Goal: Task Accomplishment & Management: Use online tool/utility

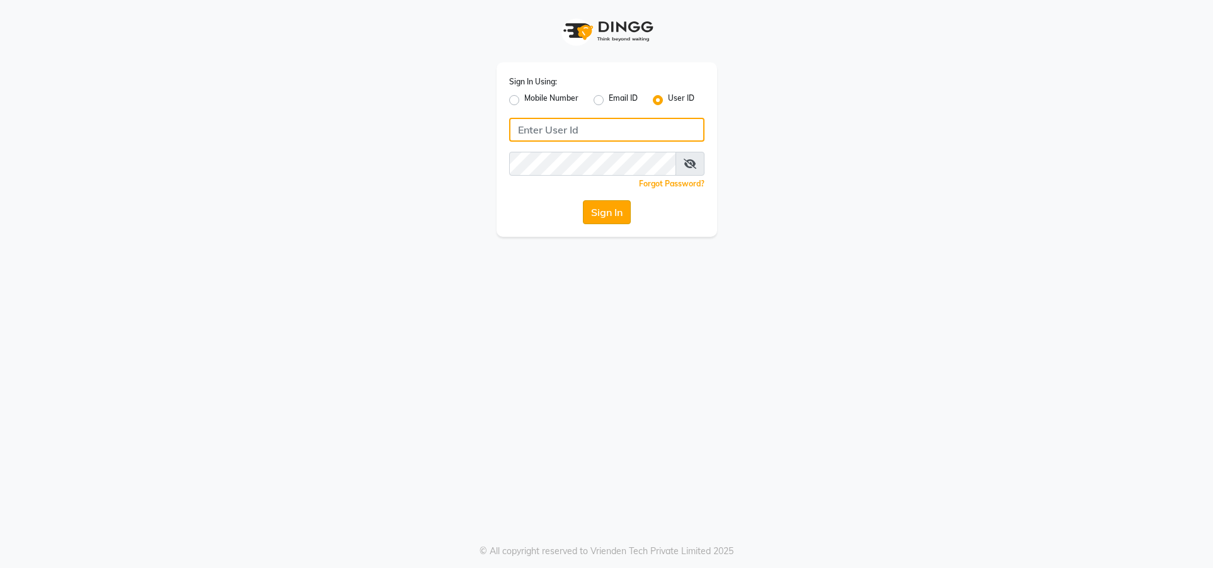
type input "glamhub"
click at [606, 211] on button "Sign In" at bounding box center [607, 212] width 48 height 24
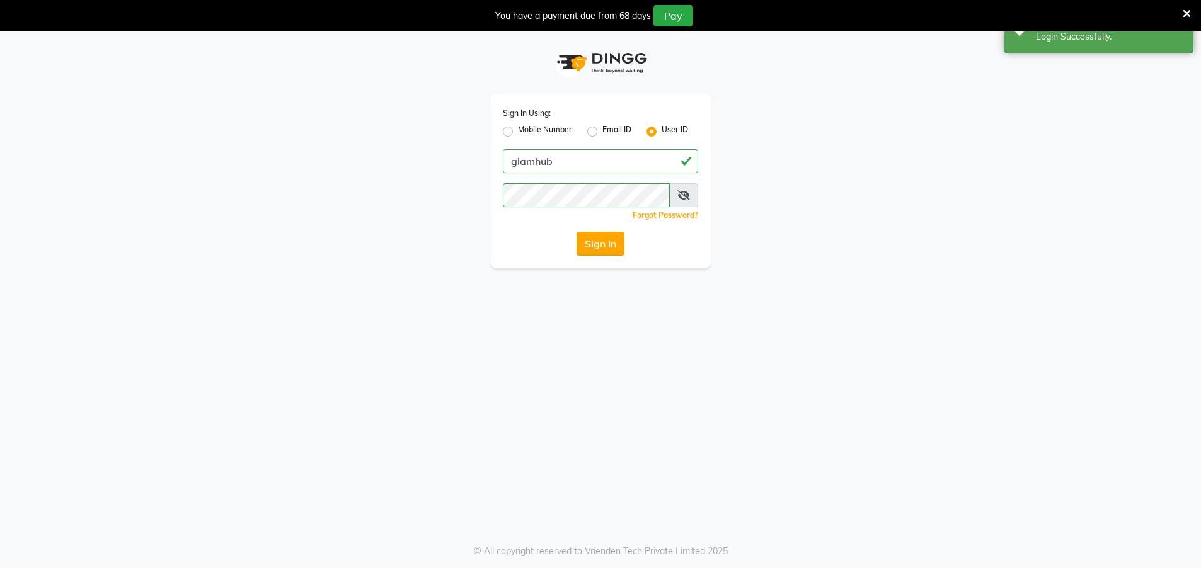
select select "service"
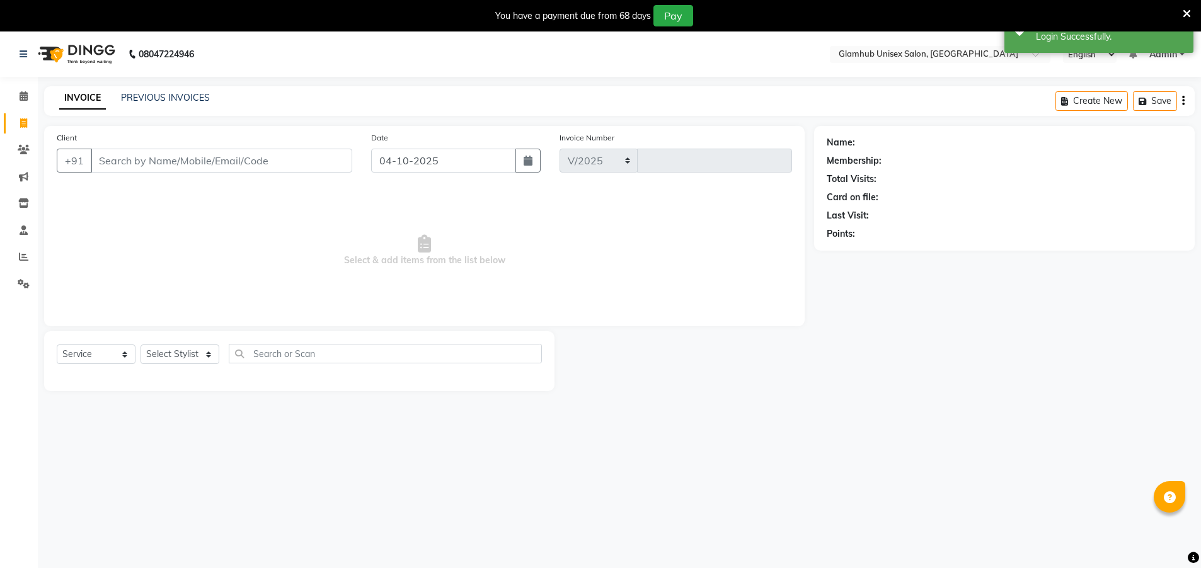
select select "7771"
type input "1711"
click at [178, 158] on input "Client" at bounding box center [221, 161] width 261 height 24
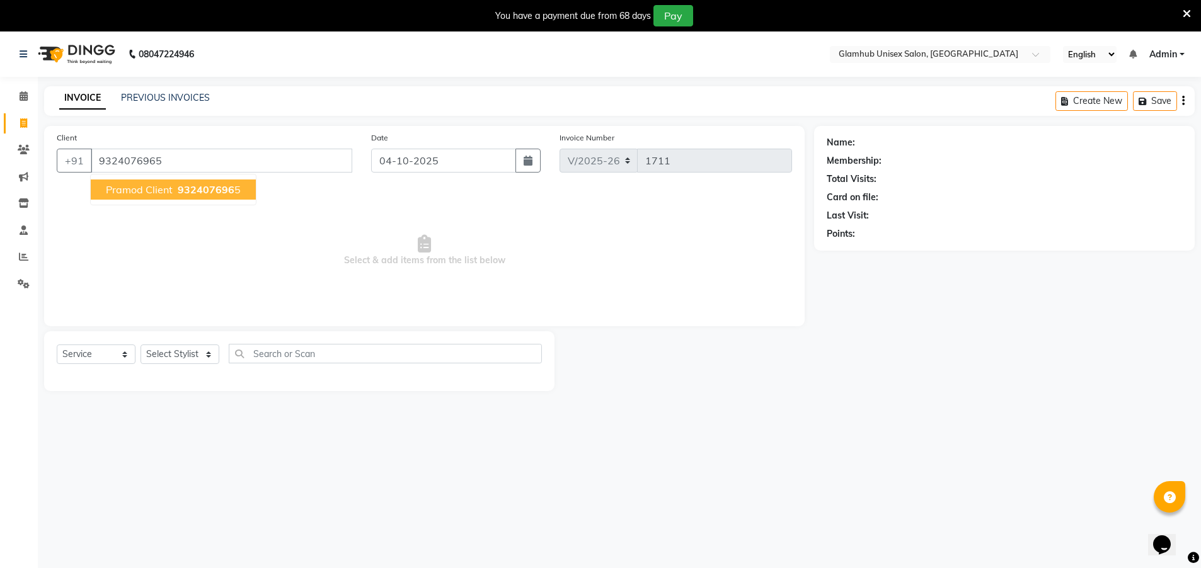
type input "9324076965"
click at [157, 191] on span "Pramod Client" at bounding box center [139, 189] width 67 height 13
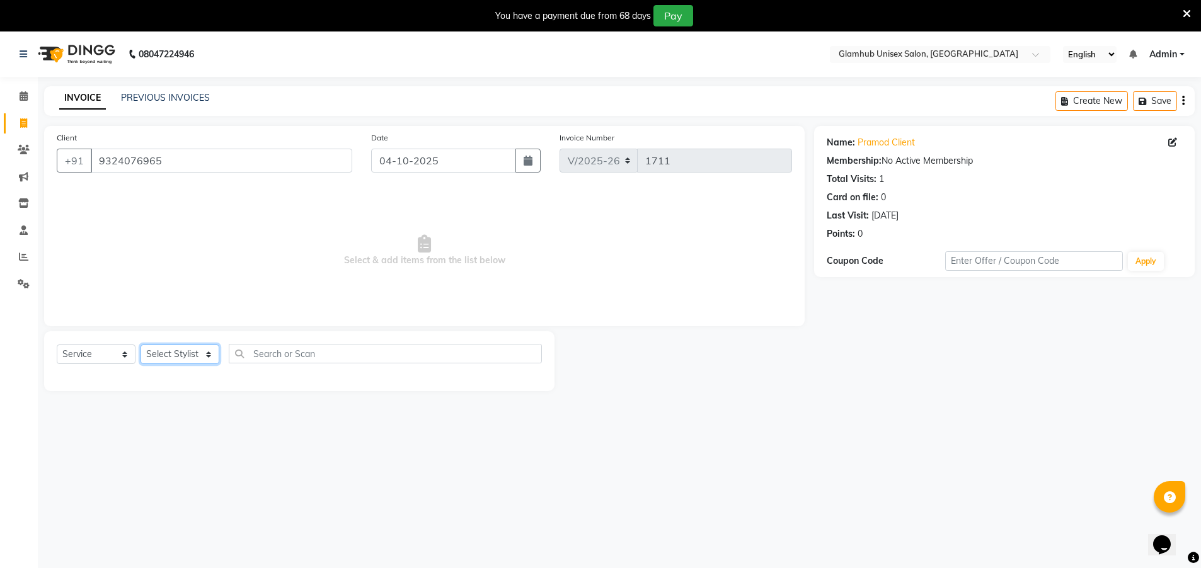
click at [184, 357] on select "Select Stylist [PERSON_NAME] [PERSON_NAME] [PERSON_NAME] [PERSON_NAME]" at bounding box center [180, 355] width 79 height 20
select select "71727"
click at [141, 345] on select "Select Stylist [PERSON_NAME] [PERSON_NAME] [PERSON_NAME] [PERSON_NAME]" at bounding box center [180, 355] width 79 height 20
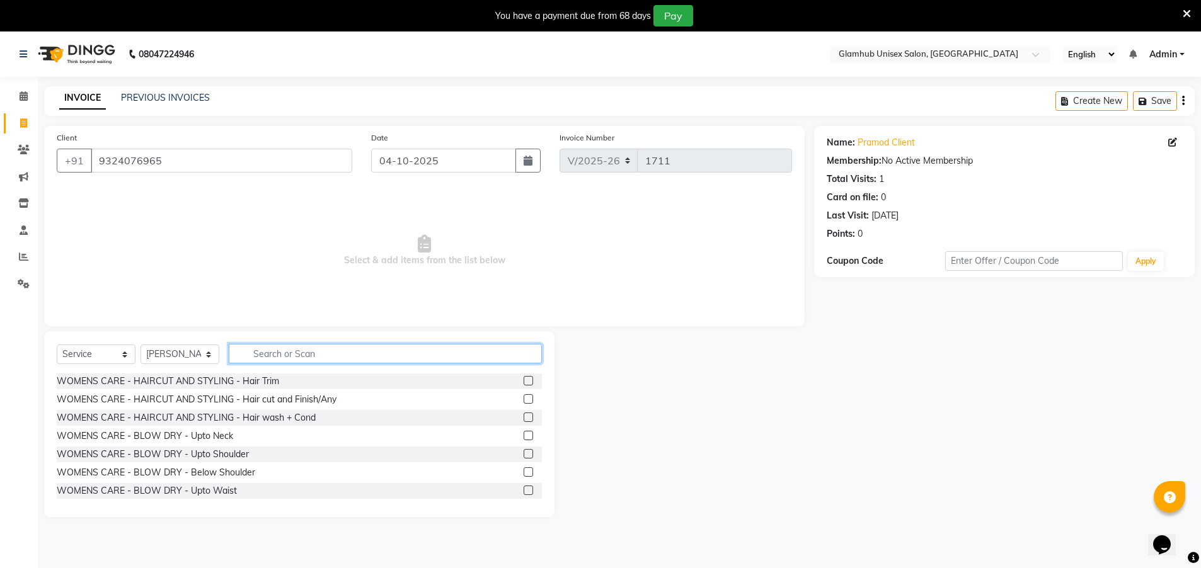
click at [338, 353] on input "text" at bounding box center [385, 354] width 313 height 20
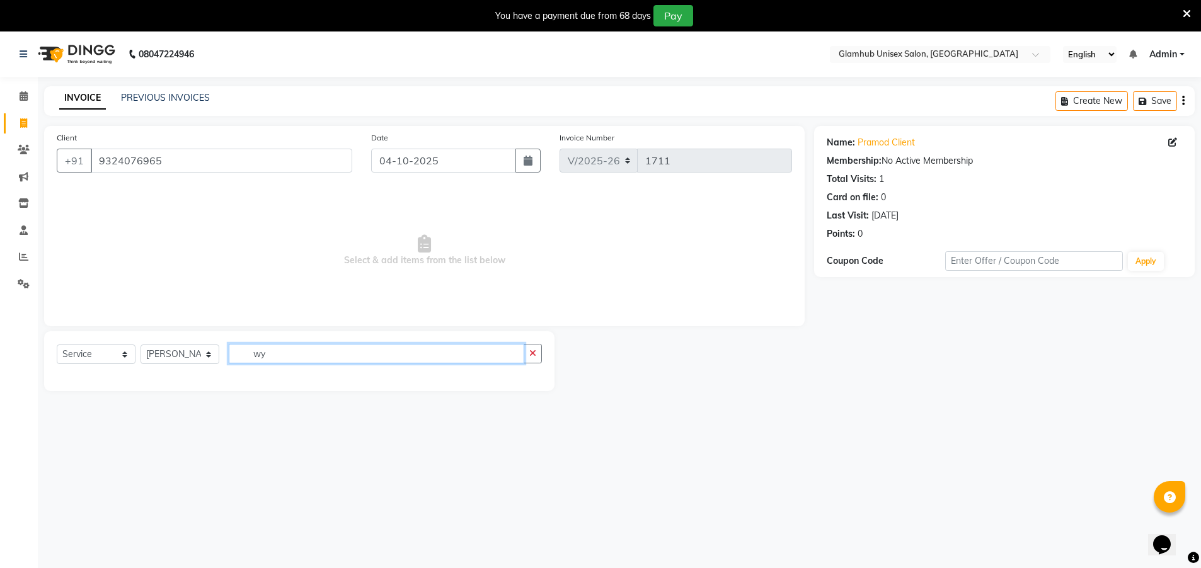
type input "w"
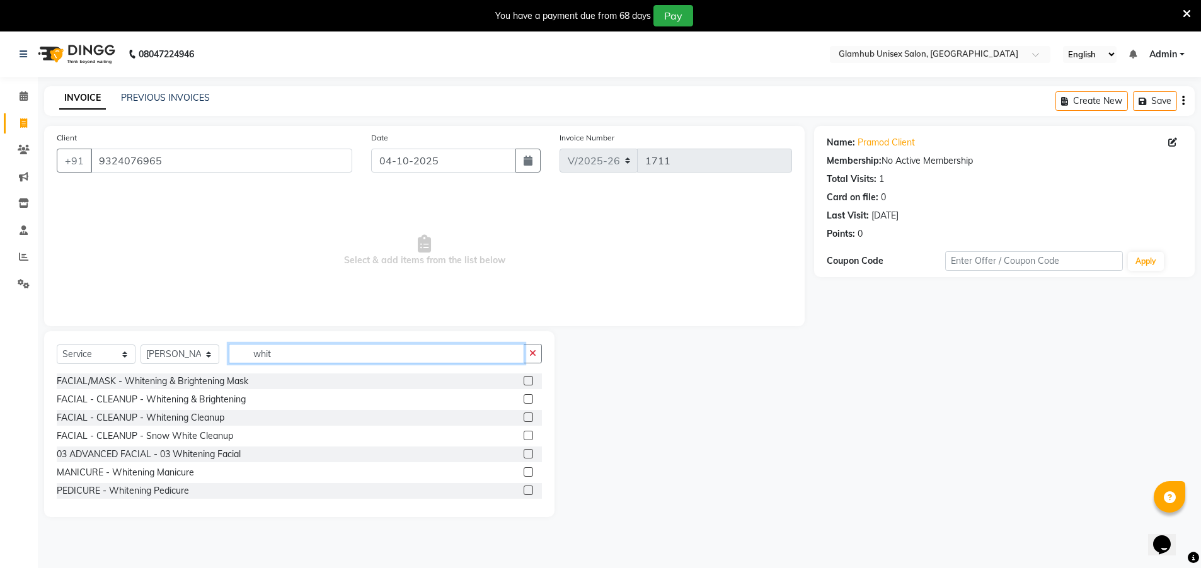
type input "whit"
click at [524, 416] on label at bounding box center [528, 417] width 9 height 9
click at [524, 416] on input "checkbox" at bounding box center [528, 418] width 8 height 8
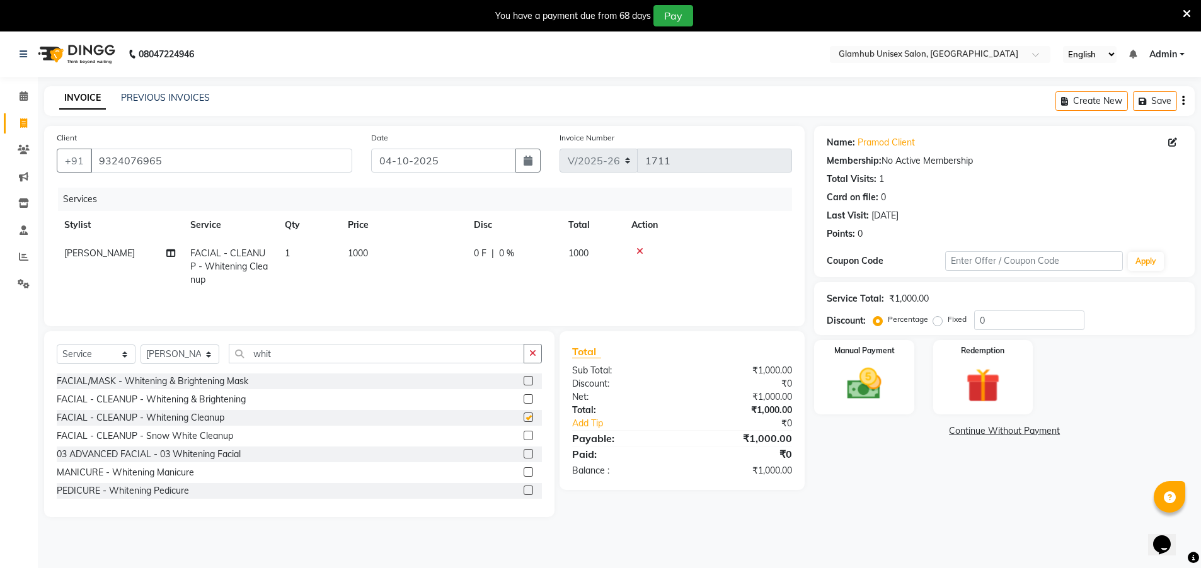
checkbox input "false"
click at [425, 355] on input "whit" at bounding box center [376, 354] width 295 height 20
type input "w"
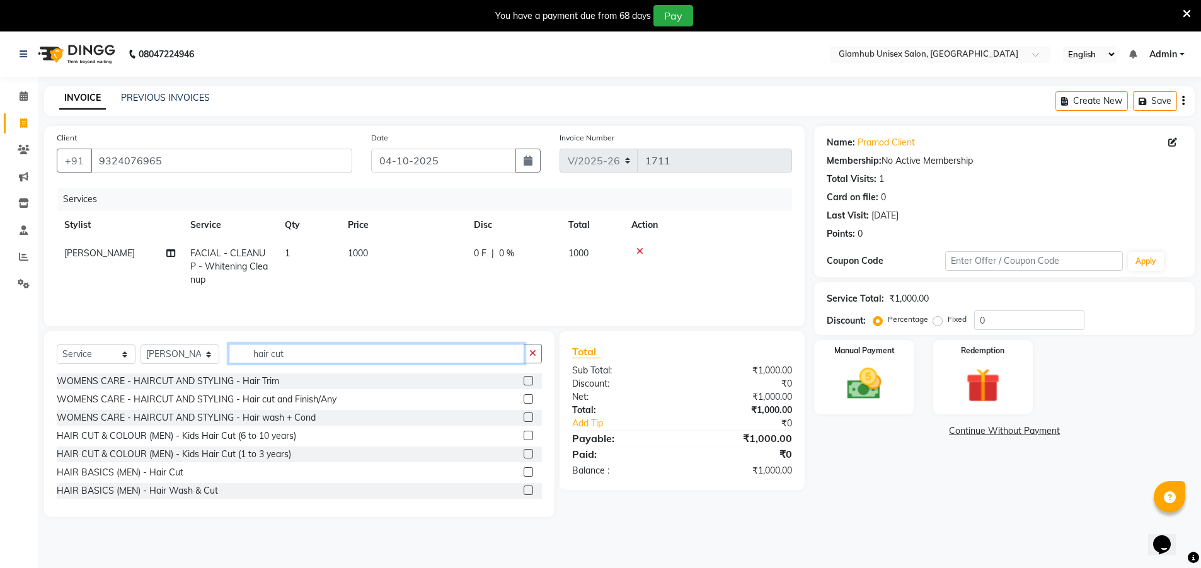
type input "hair cut"
click at [524, 473] on label at bounding box center [528, 471] width 9 height 9
click at [524, 473] on input "checkbox" at bounding box center [528, 473] width 8 height 8
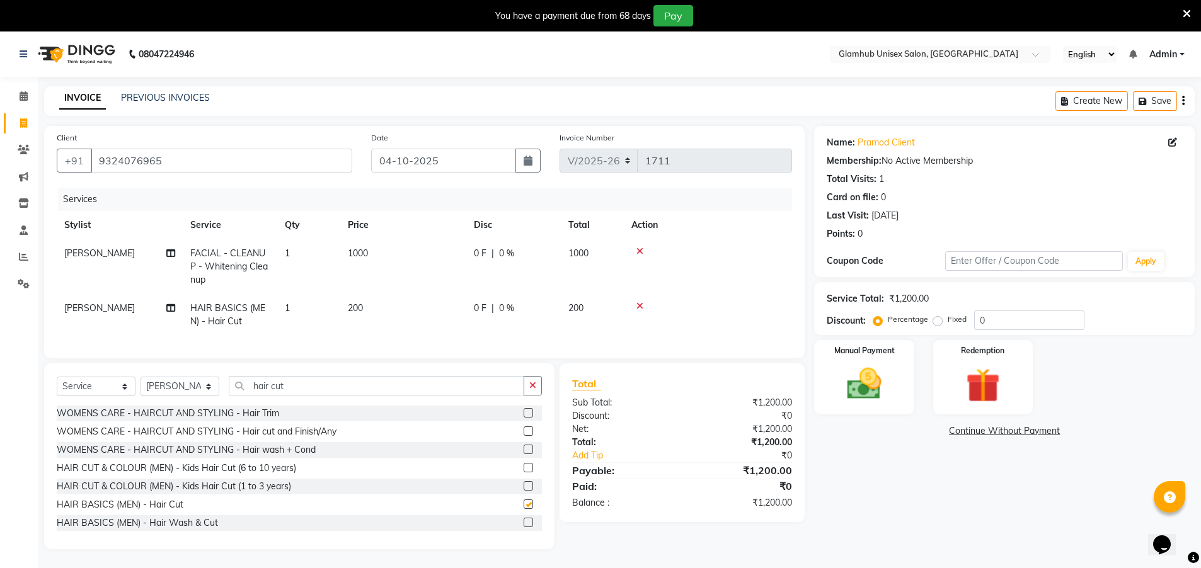
checkbox input "false"
click at [868, 364] on img at bounding box center [864, 384] width 58 height 41
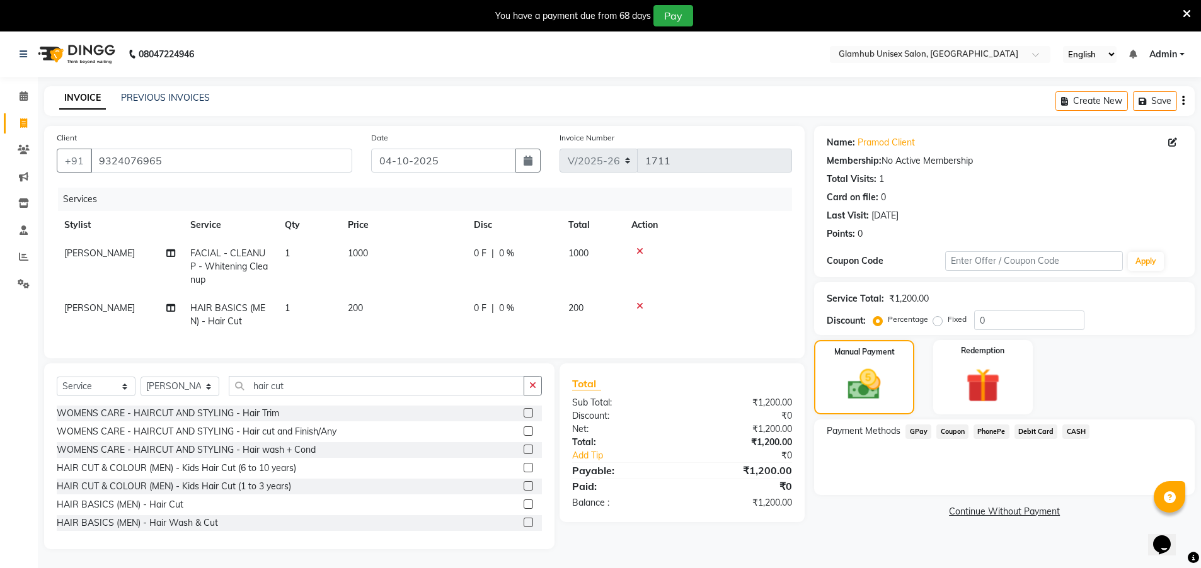
click at [917, 430] on span "GPay" at bounding box center [918, 432] width 26 height 14
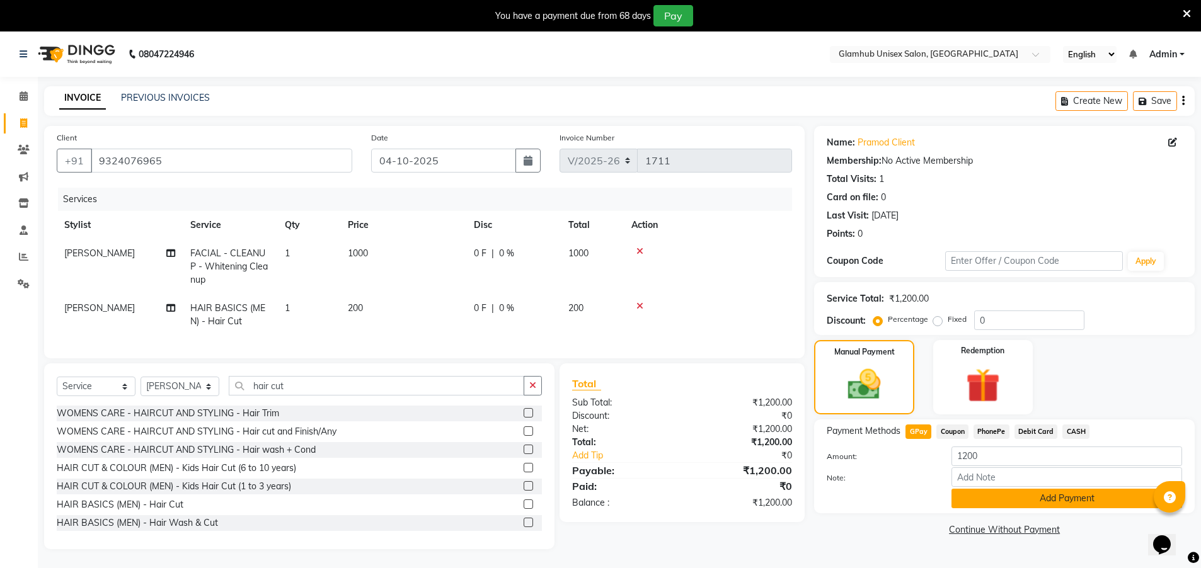
click at [1002, 495] on button "Add Payment" at bounding box center [1066, 499] width 231 height 20
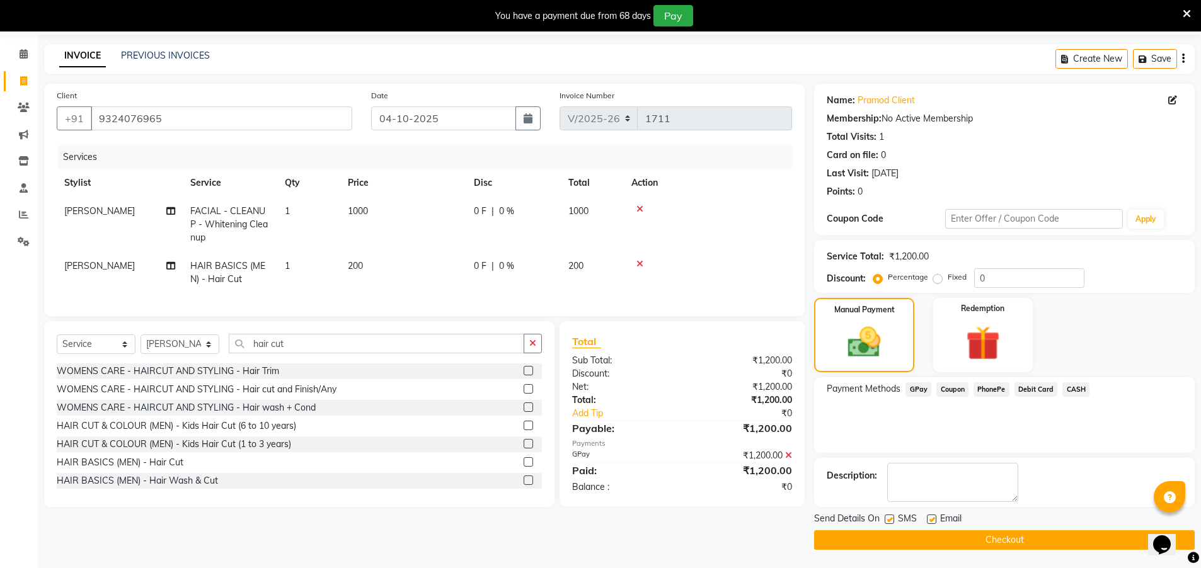
scroll to position [43, 0]
click at [1009, 541] on button "Checkout" at bounding box center [1004, 540] width 381 height 20
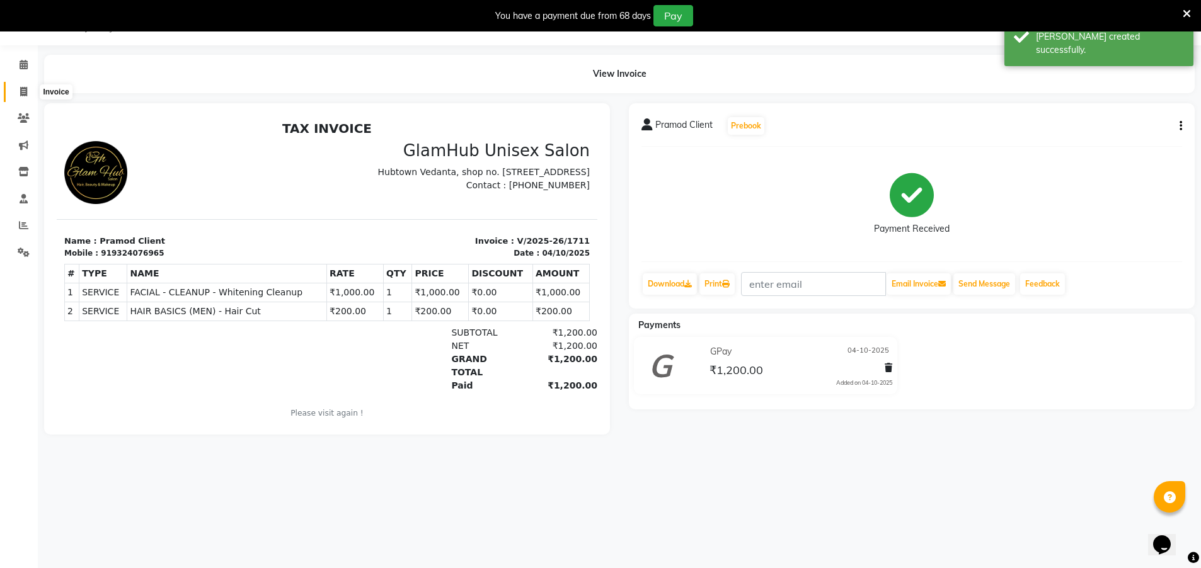
click at [26, 91] on icon at bounding box center [23, 91] width 7 height 9
select select "service"
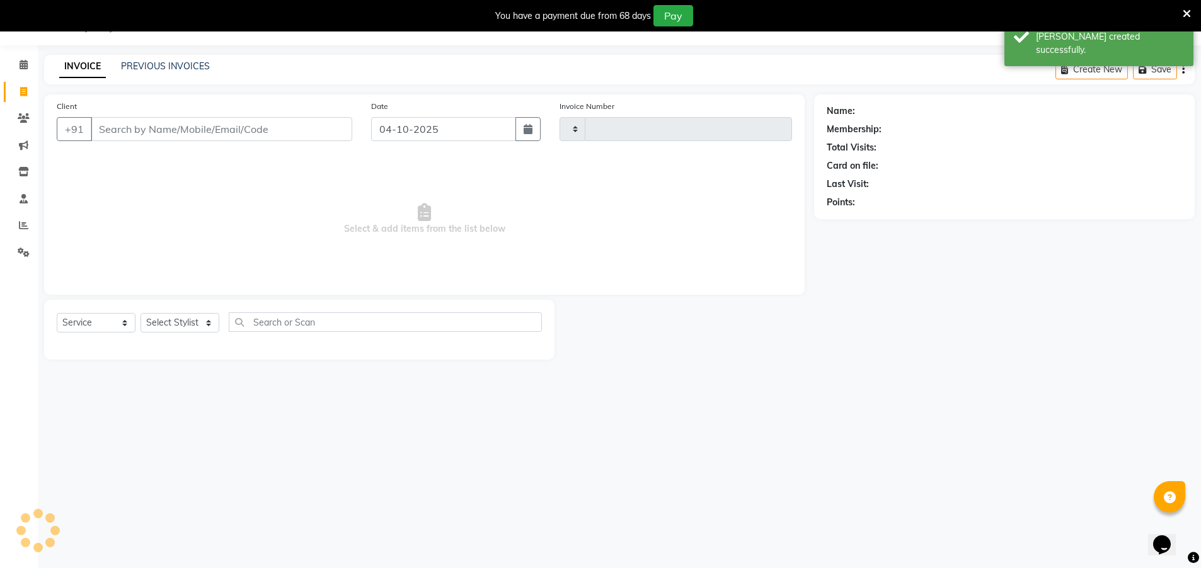
type input "1712"
select select "7771"
click at [200, 127] on input "Client" at bounding box center [221, 129] width 261 height 24
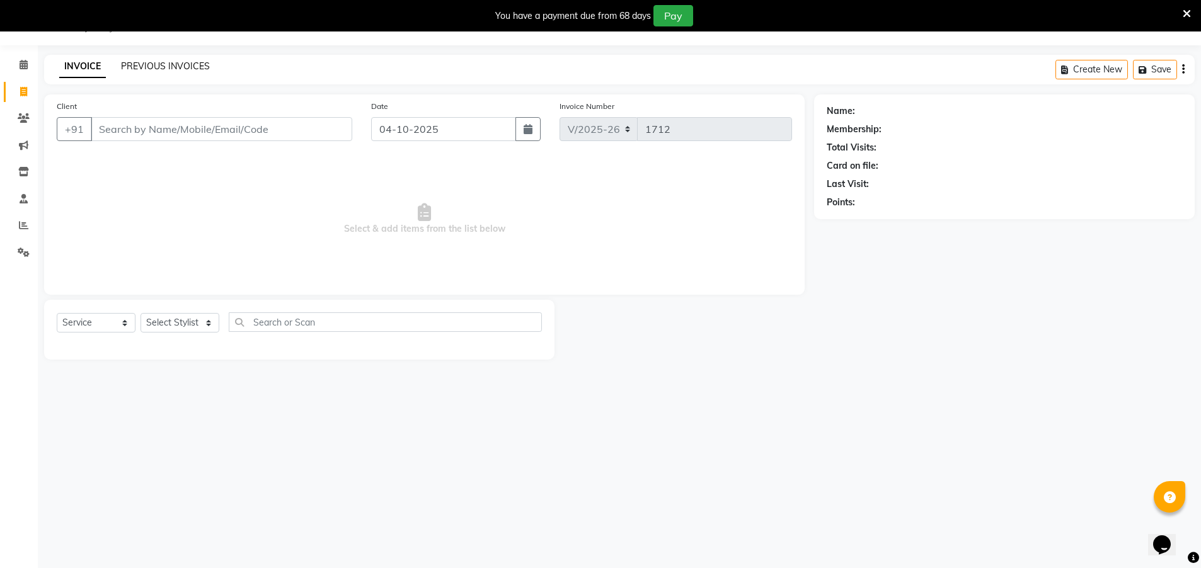
click at [171, 63] on link "PREVIOUS INVOICES" at bounding box center [165, 65] width 89 height 11
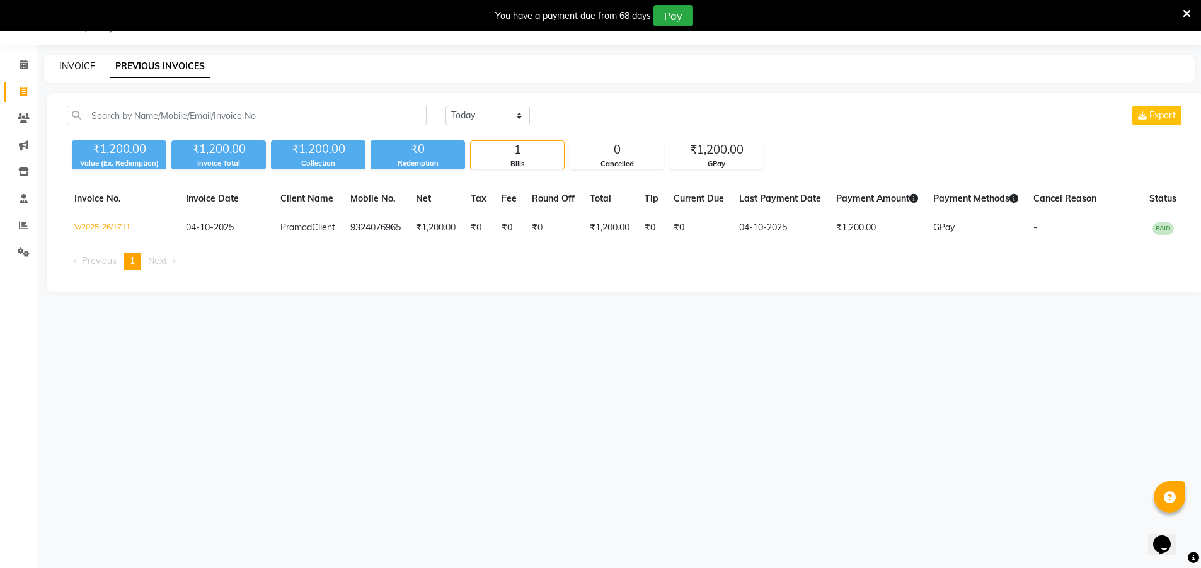
click at [84, 67] on link "INVOICE" at bounding box center [77, 65] width 36 height 11
select select "service"
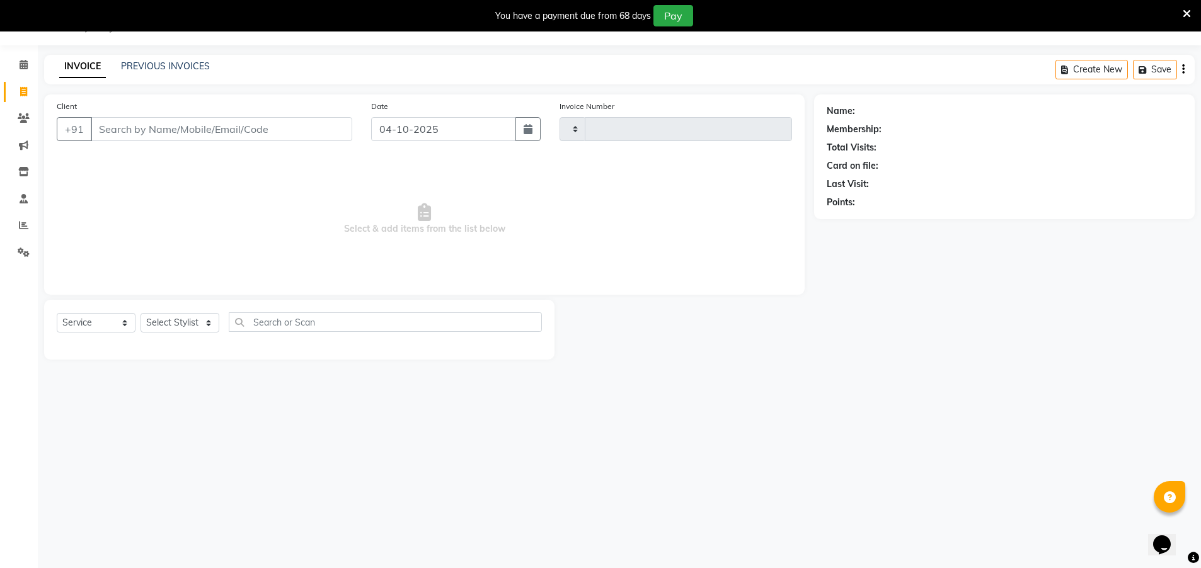
type input "1712"
select select "7771"
click at [183, 313] on select "Select Stylist [PERSON_NAME] [PERSON_NAME] [PERSON_NAME] [PERSON_NAME]" at bounding box center [180, 323] width 79 height 20
select select "69351"
click at [141, 313] on select "Select Stylist [PERSON_NAME] [PERSON_NAME] [PERSON_NAME] [PERSON_NAME]" at bounding box center [180, 323] width 79 height 20
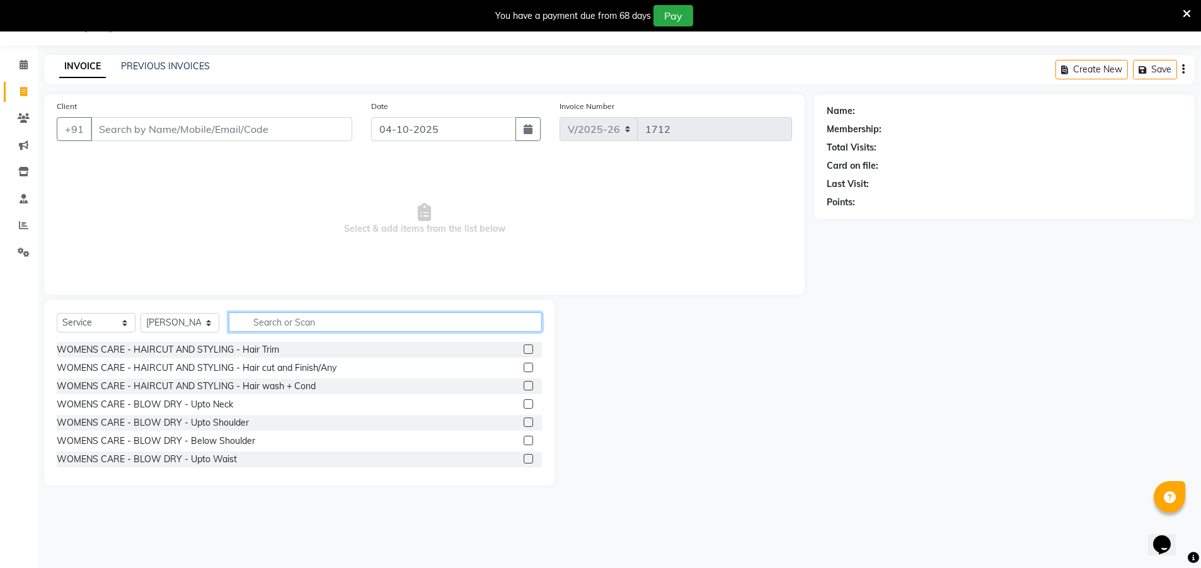
click at [338, 325] on input "text" at bounding box center [385, 323] width 313 height 20
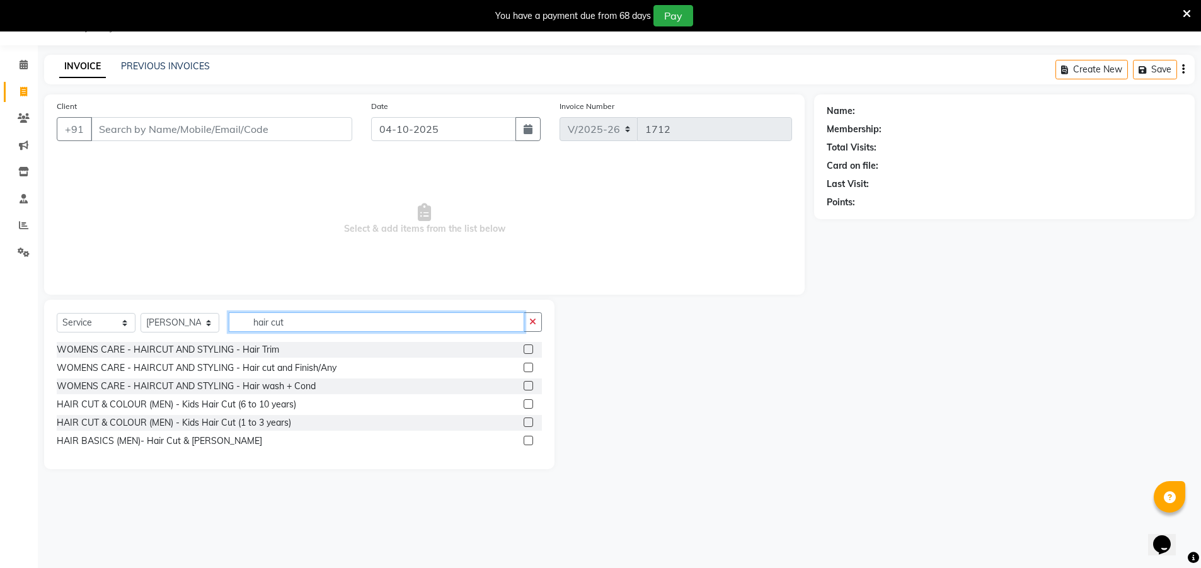
type input "hair cut"
click at [632, 377] on div at bounding box center [684, 384] width 260 height 169
